Goal: Transaction & Acquisition: Obtain resource

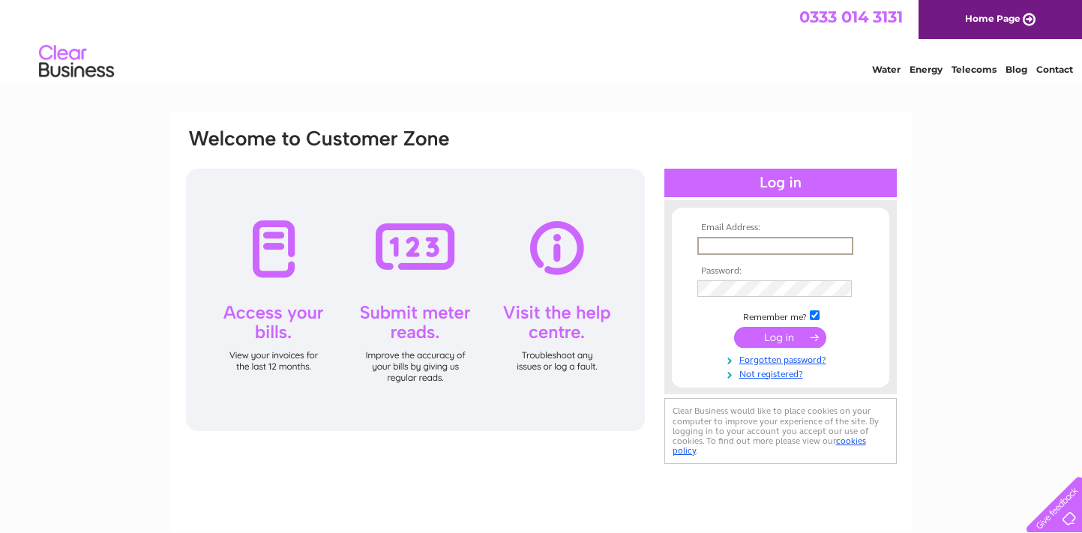
click at [763, 248] on input "text" at bounding box center [775, 246] width 156 height 18
type input "accounts@thisiscodebase.com"
click at [775, 341] on input "submit" at bounding box center [780, 335] width 92 height 21
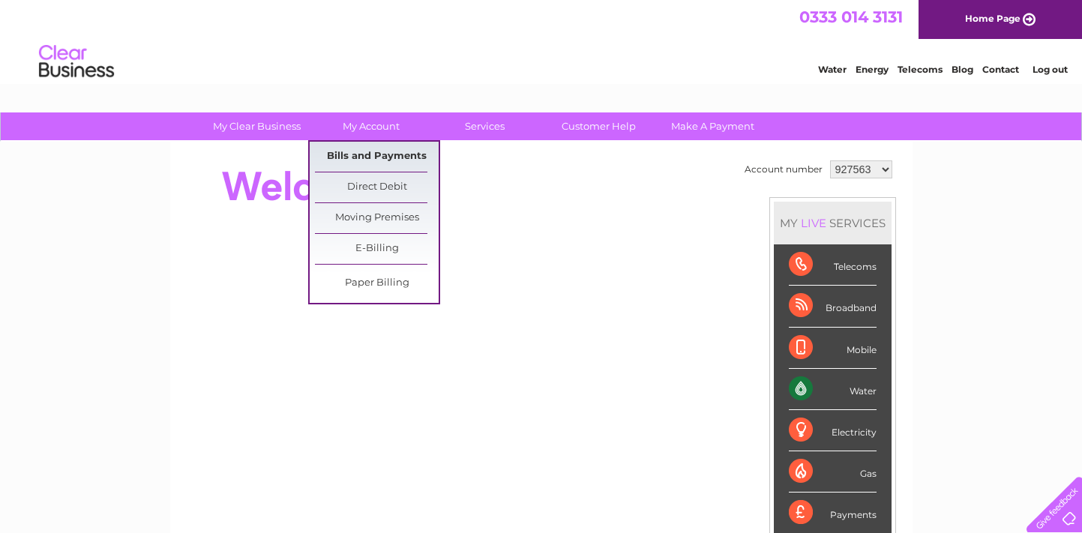
click at [390, 154] on link "Bills and Payments" at bounding box center [377, 157] width 124 height 30
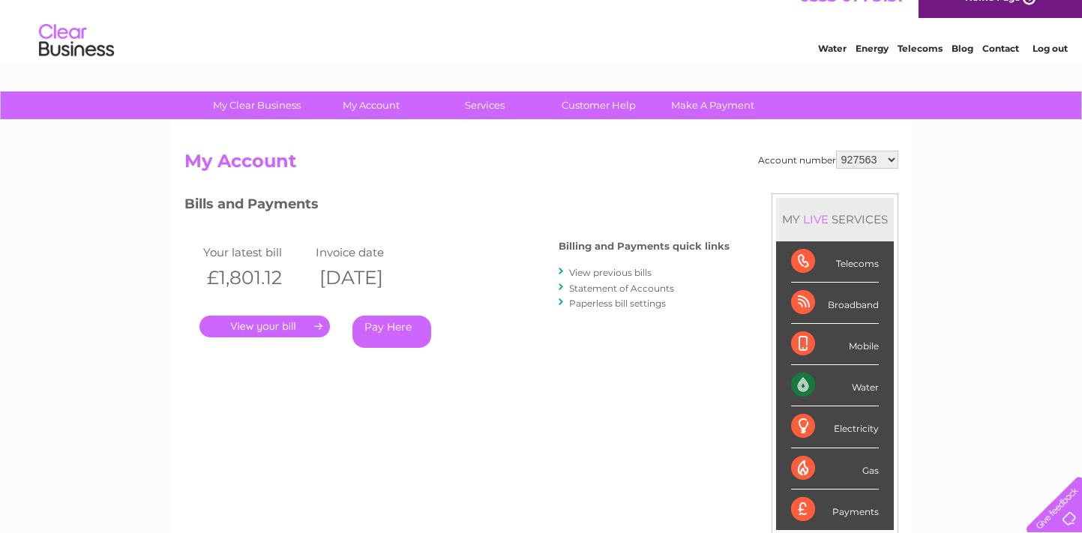
scroll to position [32, 0]
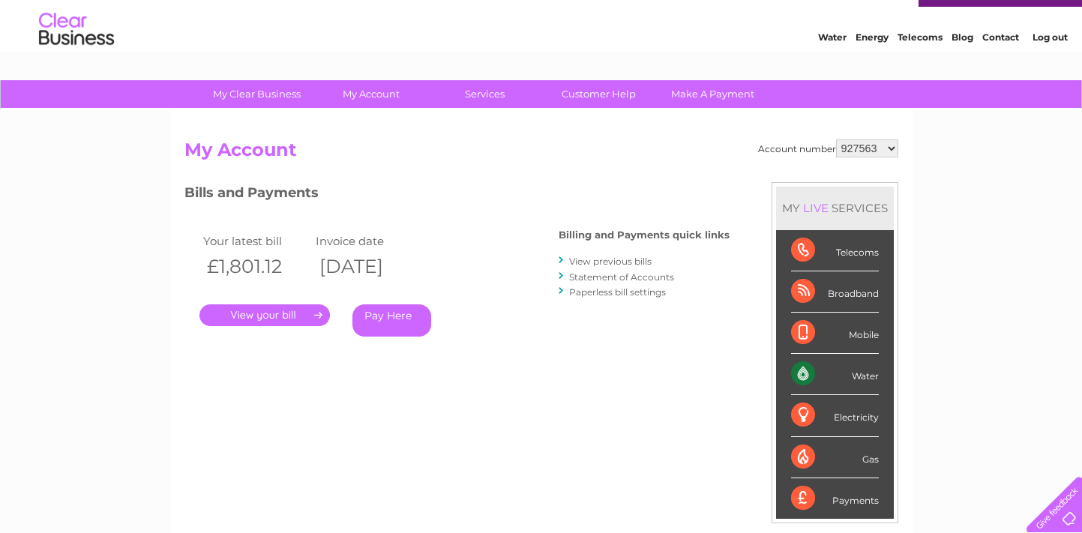
click at [586, 259] on link "View previous bills" at bounding box center [610, 261] width 82 height 11
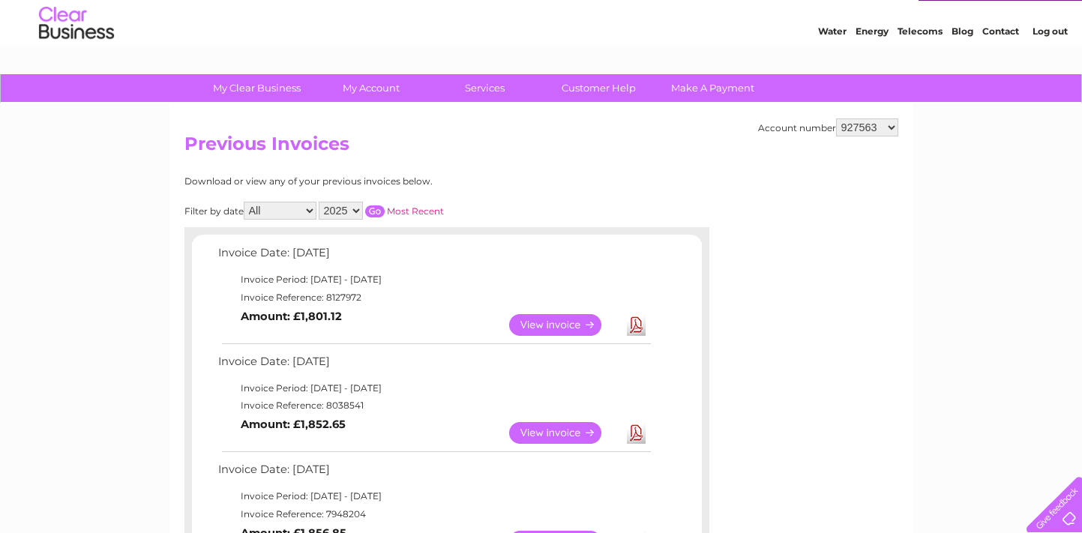
scroll to position [63, 0]
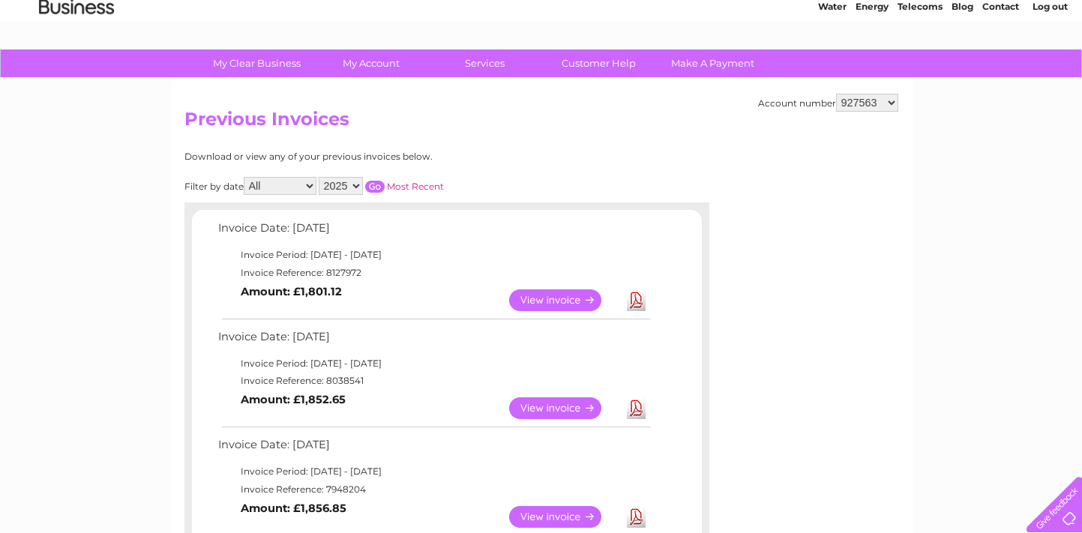
click at [556, 293] on link "View" at bounding box center [564, 300] width 110 height 22
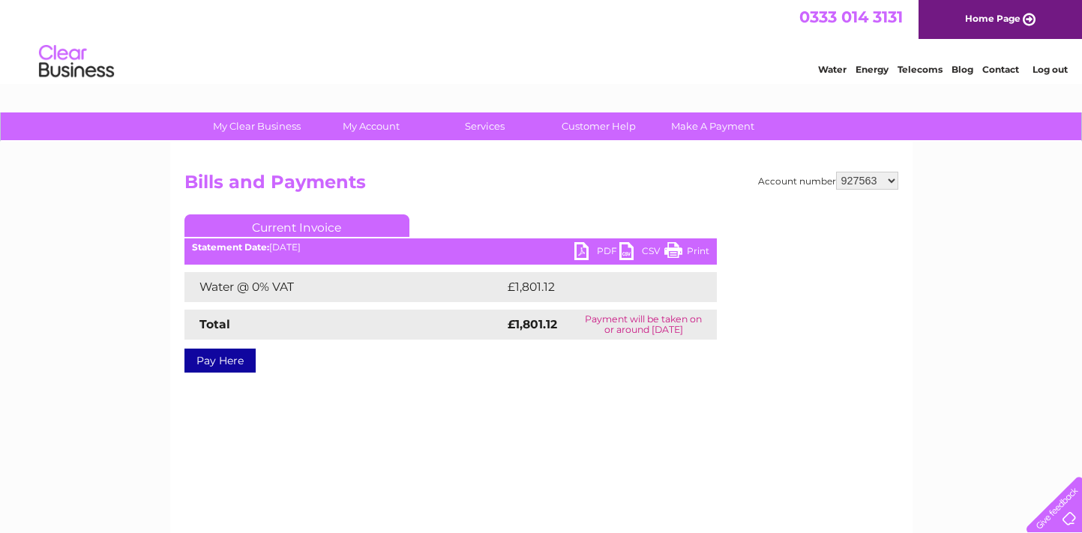
click at [593, 256] on link "PDF" at bounding box center [596, 253] width 45 height 22
click at [930, 331] on div "My Clear Business Login Details My Details My Preferences Link Account My Accou…" at bounding box center [541, 465] width 1082 height 706
click at [863, 178] on select "927563 1149822" at bounding box center [867, 181] width 62 height 18
select select "1149822"
click at [837, 172] on select "927563 1149822" at bounding box center [867, 181] width 62 height 18
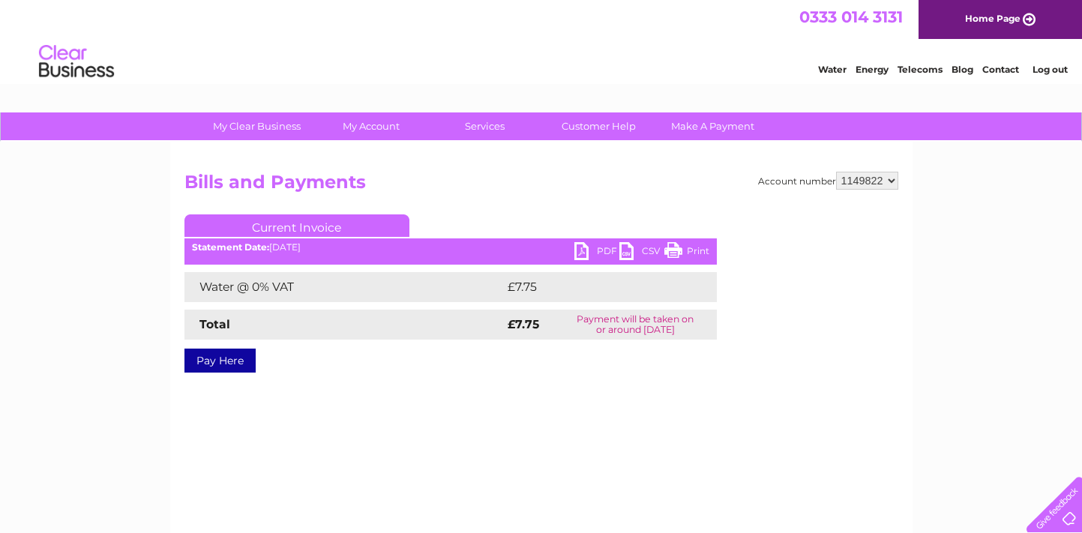
click at [604, 249] on link "PDF" at bounding box center [596, 253] width 45 height 22
click at [951, 373] on div "My Clear Business Login Details My Details My Preferences Link Account My Accou…" at bounding box center [541, 465] width 1082 height 706
